Goal: Transaction & Acquisition: Download file/media

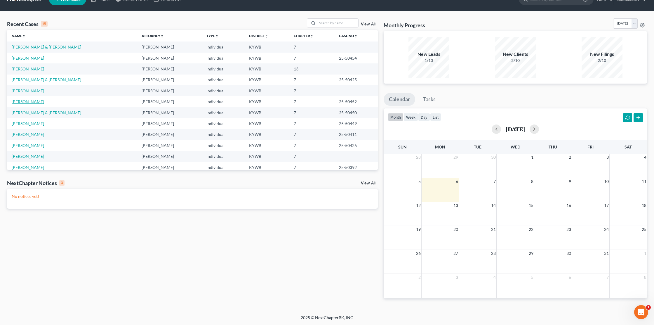
click at [31, 103] on link "[PERSON_NAME]" at bounding box center [28, 101] width 32 height 5
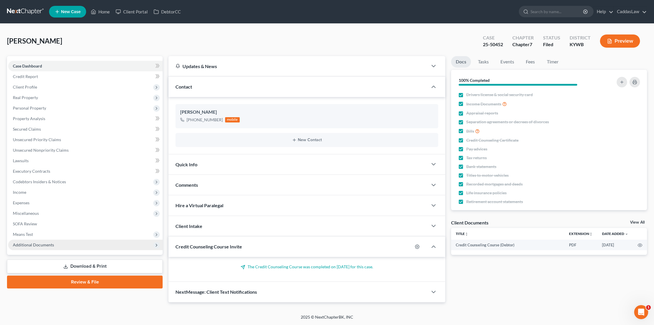
click at [38, 243] on span "Additional Documents" at bounding box center [33, 244] width 41 height 5
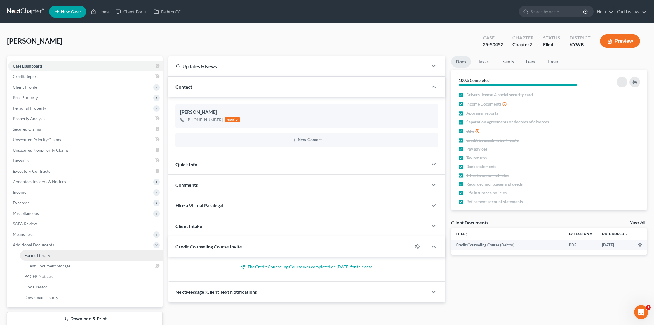
click at [45, 255] on span "Forms Library" at bounding box center [38, 255] width 26 height 5
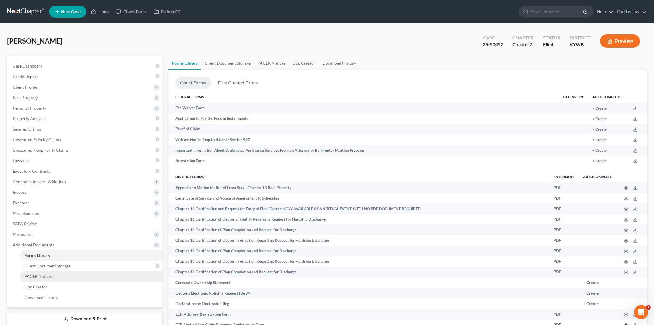
click at [37, 278] on span "PACER Notices" at bounding box center [39, 276] width 28 height 5
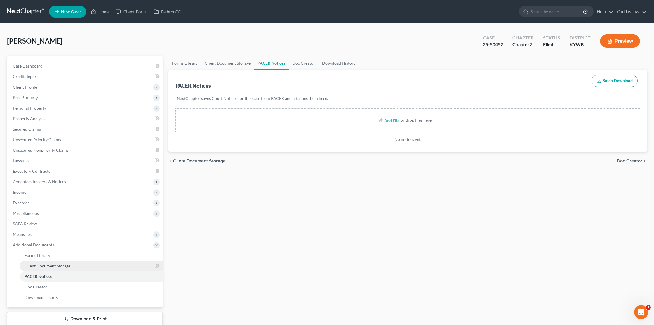
click at [37, 264] on span "Client Document Storage" at bounding box center [48, 265] width 46 height 5
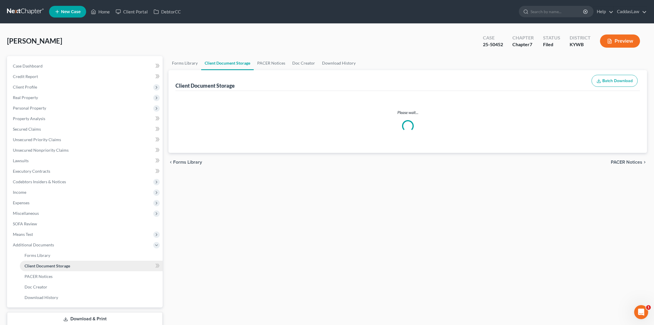
select select "7"
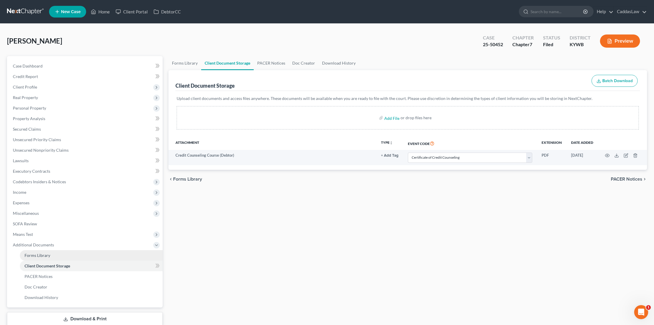
click at [39, 255] on span "Forms Library" at bounding box center [38, 255] width 26 height 5
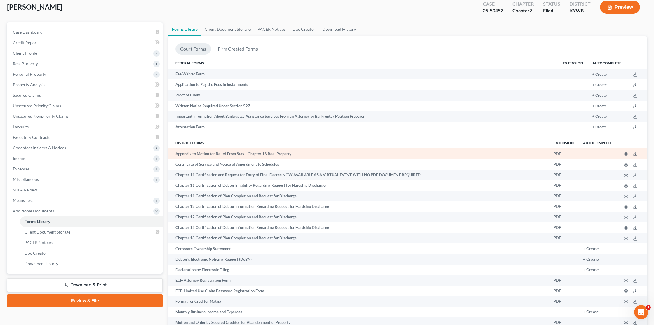
scroll to position [35, 0]
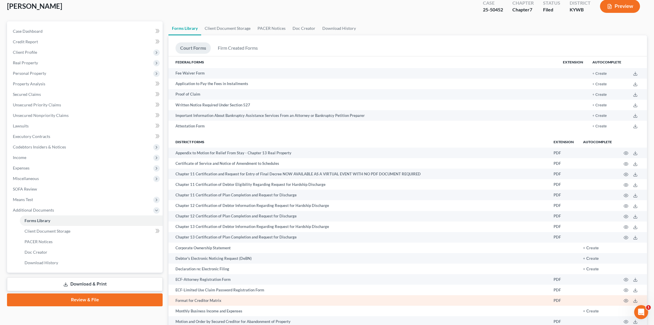
click at [199, 297] on td "Format for Creditor Matrix" at bounding box center [358, 300] width 380 height 11
click at [626, 302] on icon "button" at bounding box center [626, 300] width 4 height 3
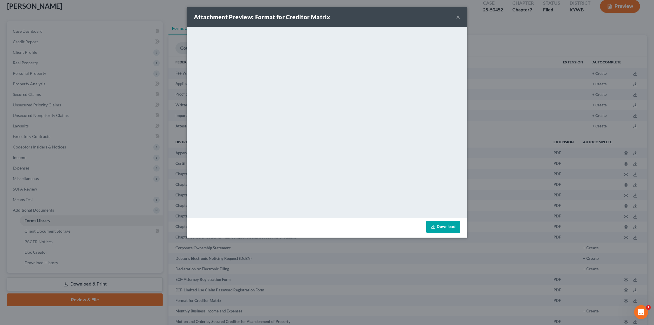
click at [459, 16] on button "×" at bounding box center [458, 16] width 4 height 7
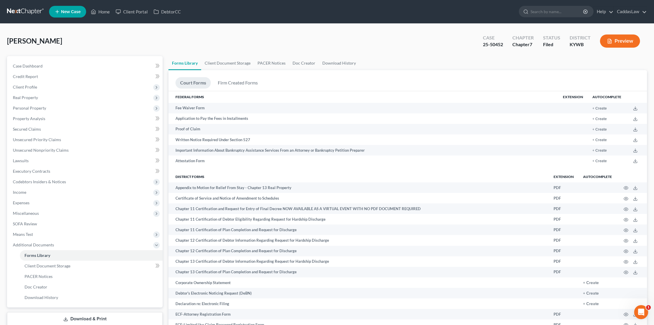
scroll to position [0, 0]
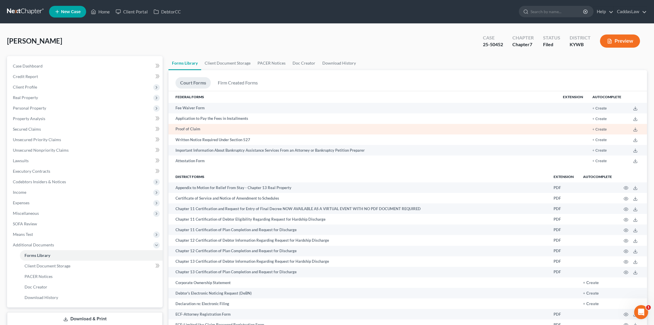
click at [227, 129] on td "Proof of Claim" at bounding box center [363, 129] width 390 height 11
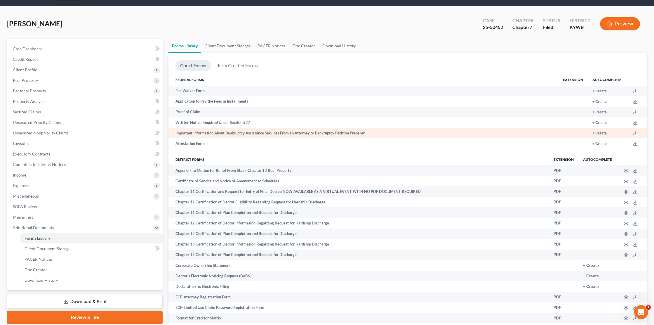
scroll to position [18, 0]
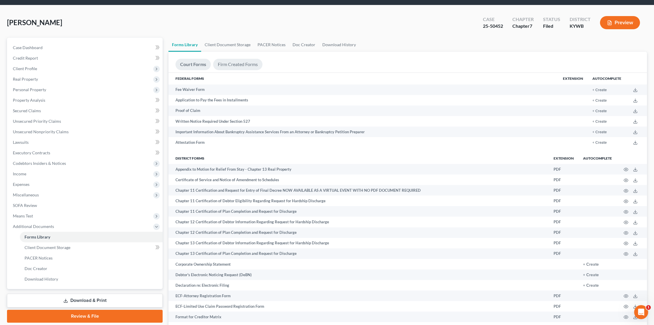
click at [246, 60] on link "Firm Created Forms" at bounding box center [237, 64] width 49 height 11
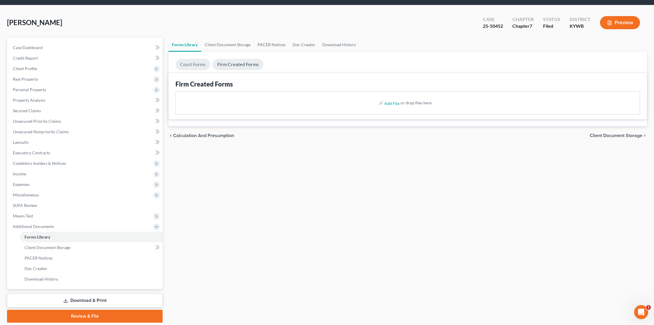
click at [190, 66] on link "Court Forms" at bounding box center [192, 64] width 35 height 11
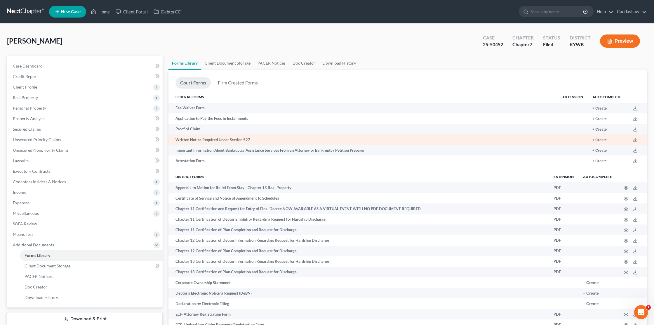
scroll to position [0, 0]
click at [201, 140] on td "Written Notice Required Under Section 527" at bounding box center [363, 139] width 390 height 11
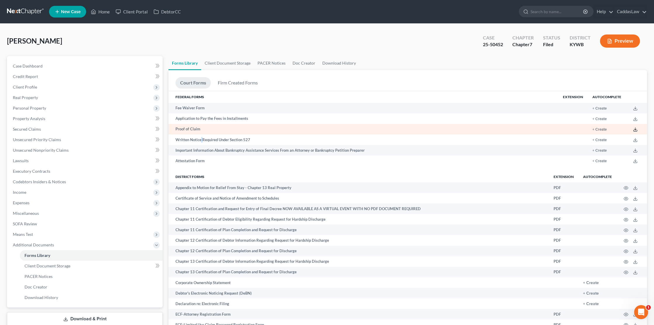
click at [636, 129] on polyline at bounding box center [635, 129] width 2 height 1
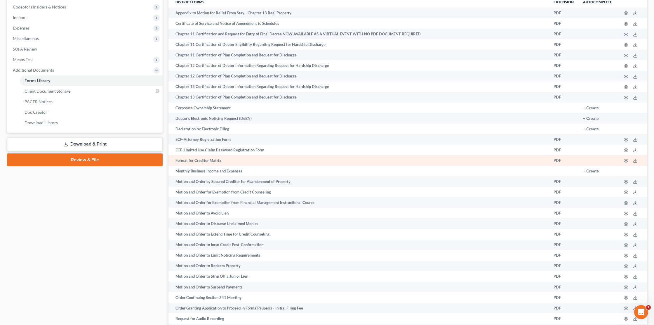
scroll to position [175, 0]
click at [634, 161] on icon at bounding box center [636, 161] width 4 height 1
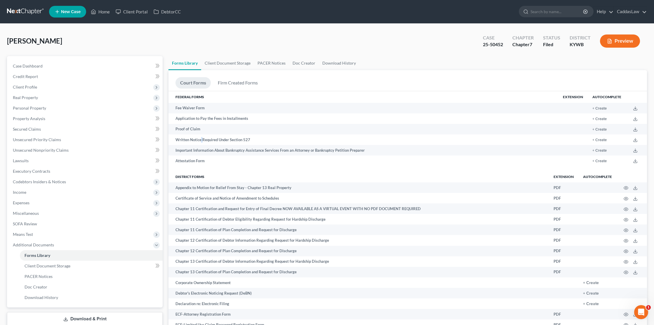
scroll to position [0, 0]
click at [214, 63] on link "Client Document Storage" at bounding box center [227, 63] width 53 height 14
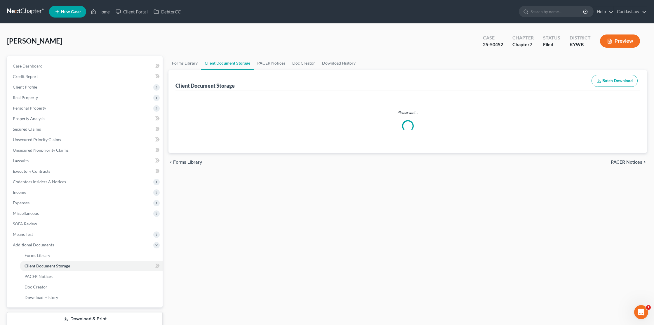
select select "7"
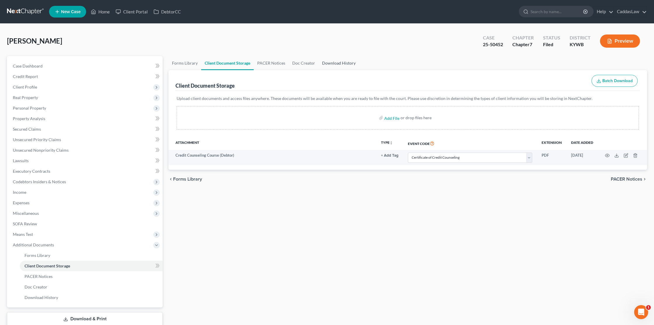
click at [349, 65] on link "Download History" at bounding box center [339, 63] width 41 height 14
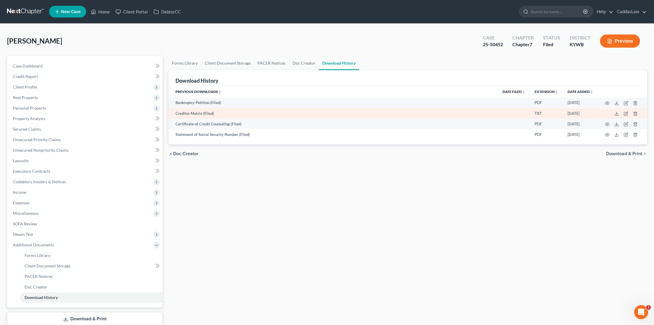
click at [188, 115] on td "Creditor Matrix (Filed)" at bounding box center [332, 113] width 329 height 11
click at [615, 114] on icon at bounding box center [616, 113] width 5 height 5
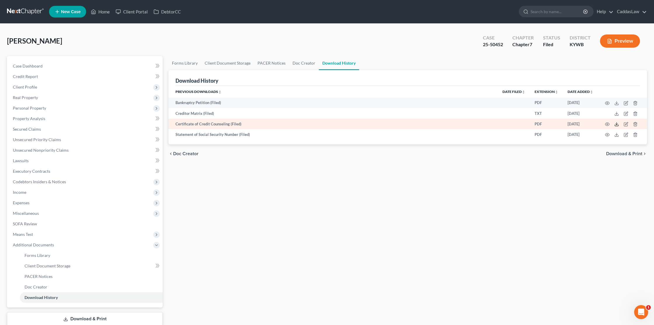
click at [617, 123] on icon at bounding box center [616, 124] width 5 height 5
